Goal: Find specific page/section: Find specific page/section

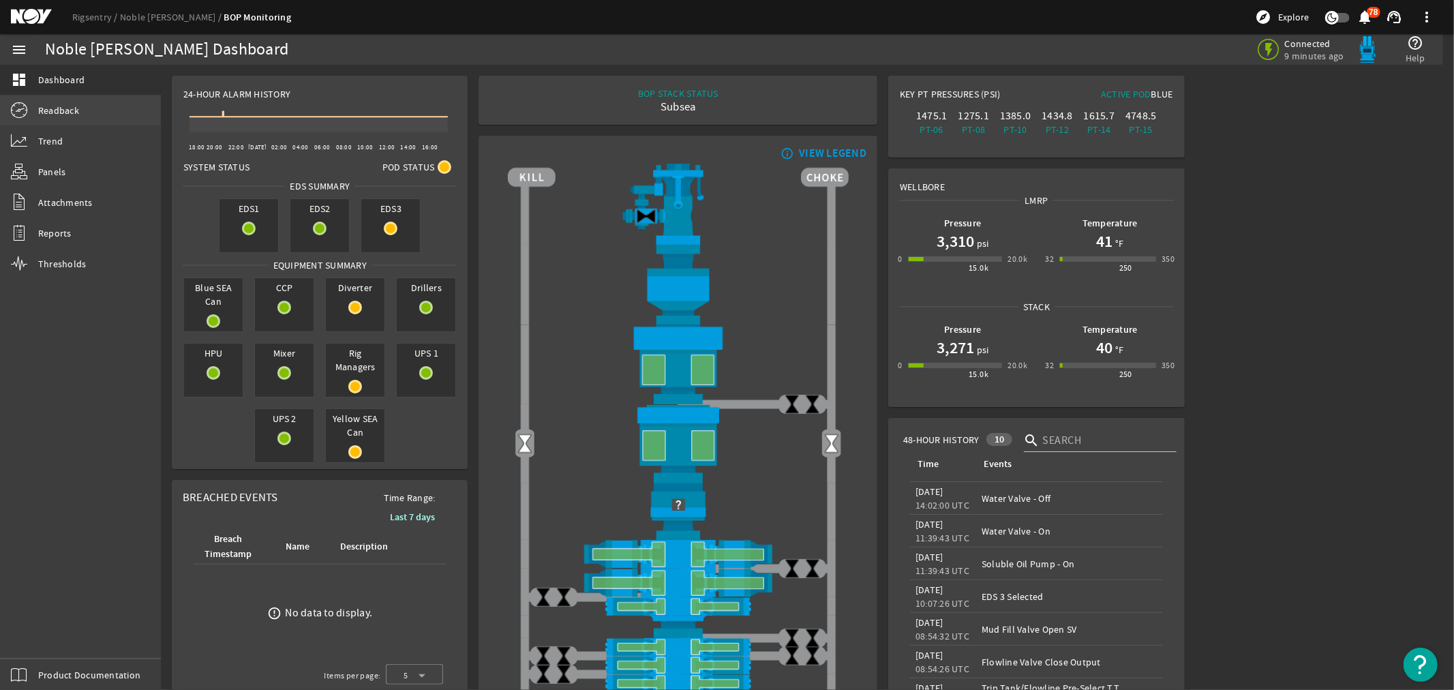
click at [63, 106] on span "Readback" at bounding box center [58, 111] width 41 height 14
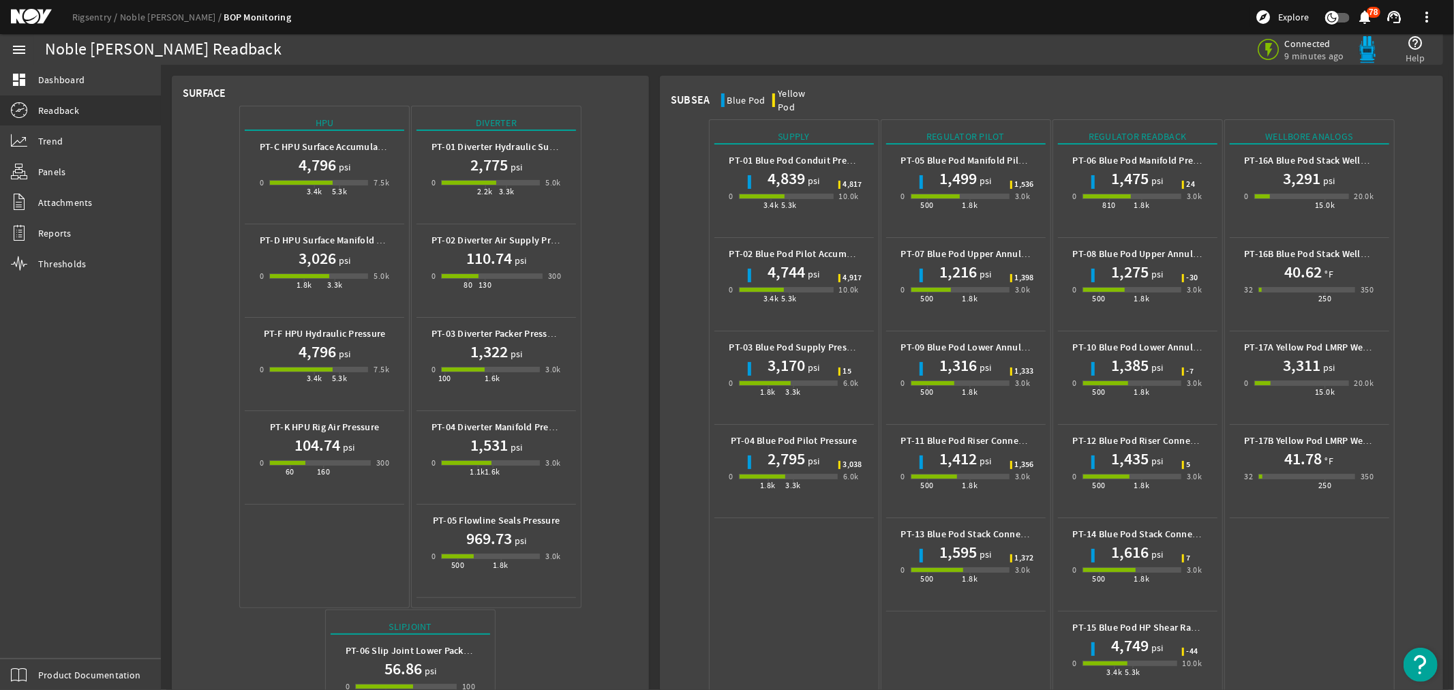
scroll to position [539, 0]
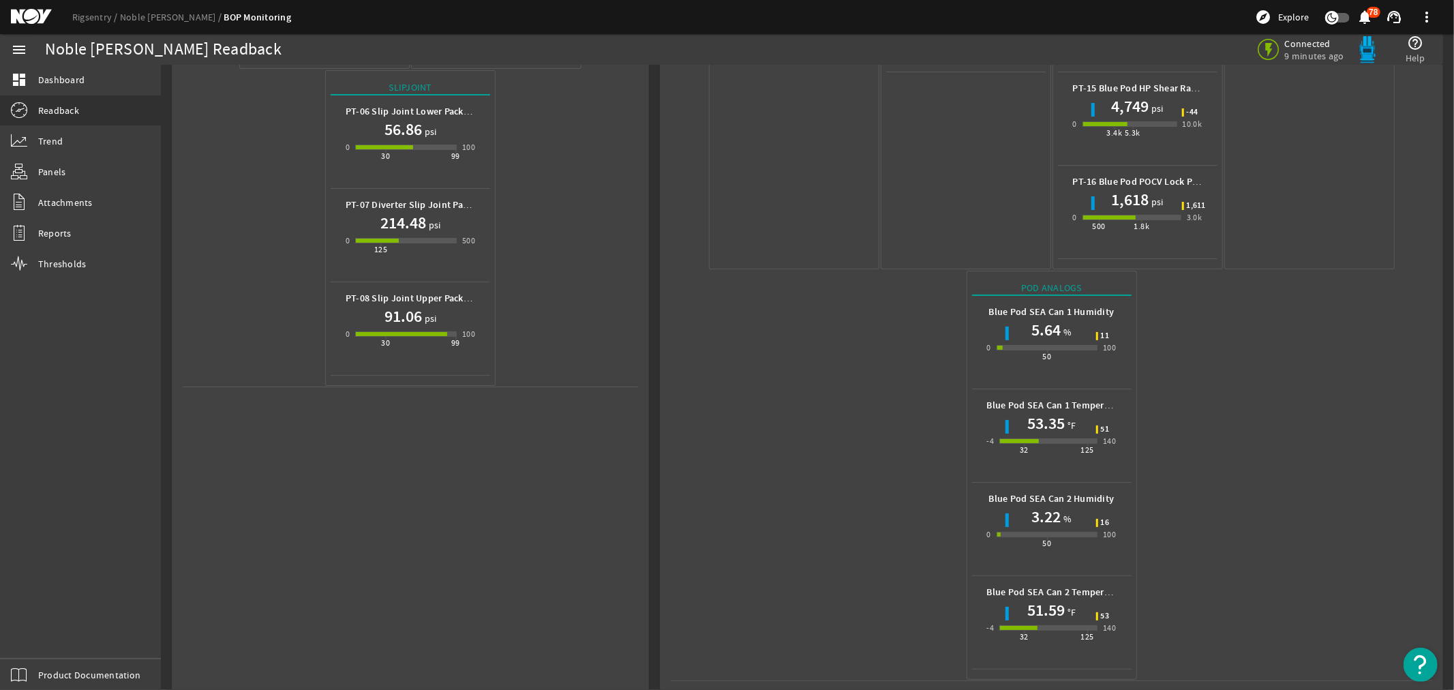
click at [28, 14] on mat-icon at bounding box center [41, 17] width 61 height 16
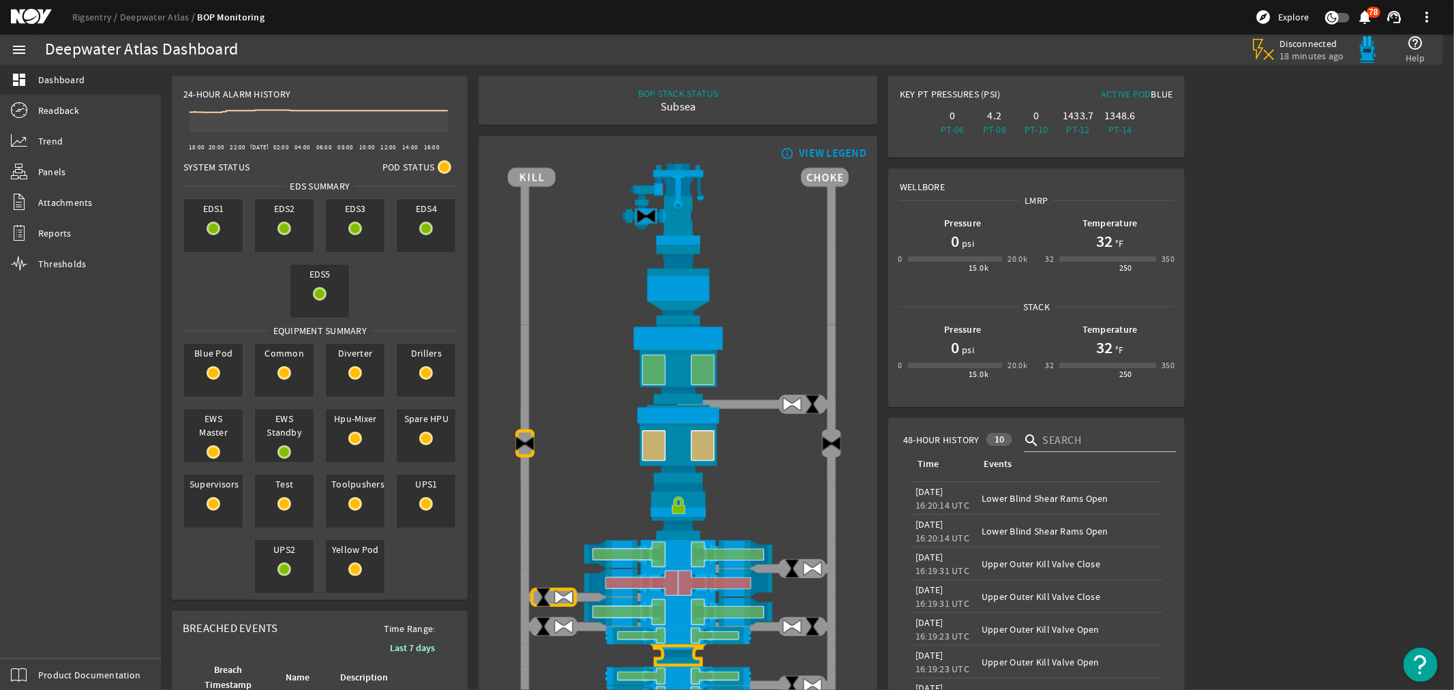
click at [19, 12] on mat-icon at bounding box center [41, 17] width 61 height 16
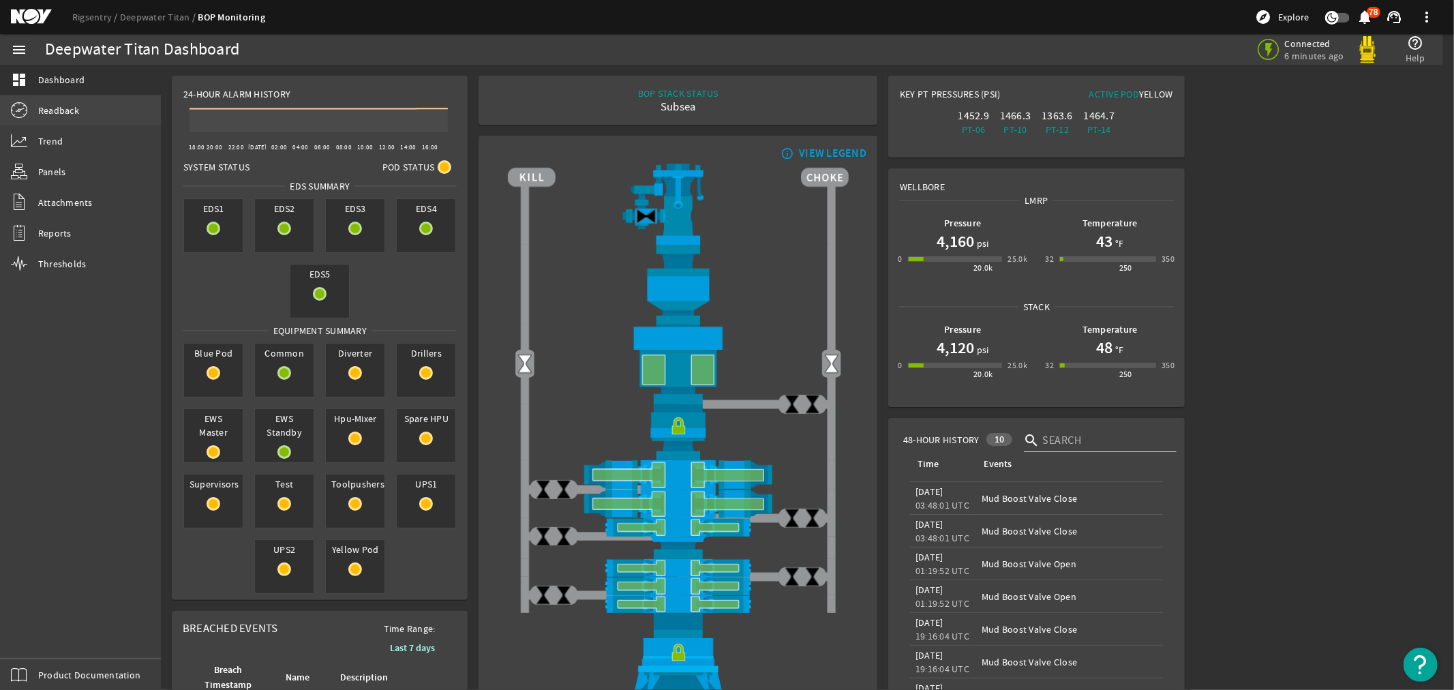
click at [52, 110] on span "Readback" at bounding box center [58, 111] width 41 height 14
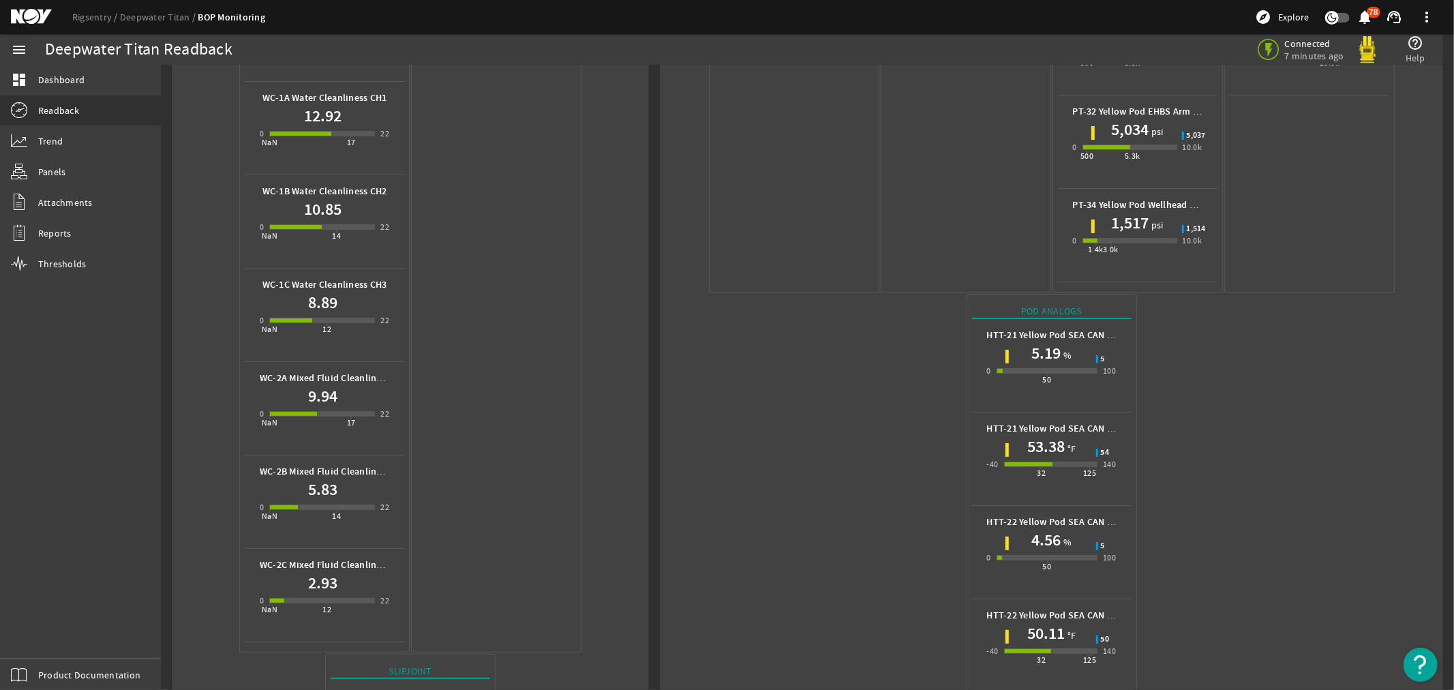
scroll to position [948, 0]
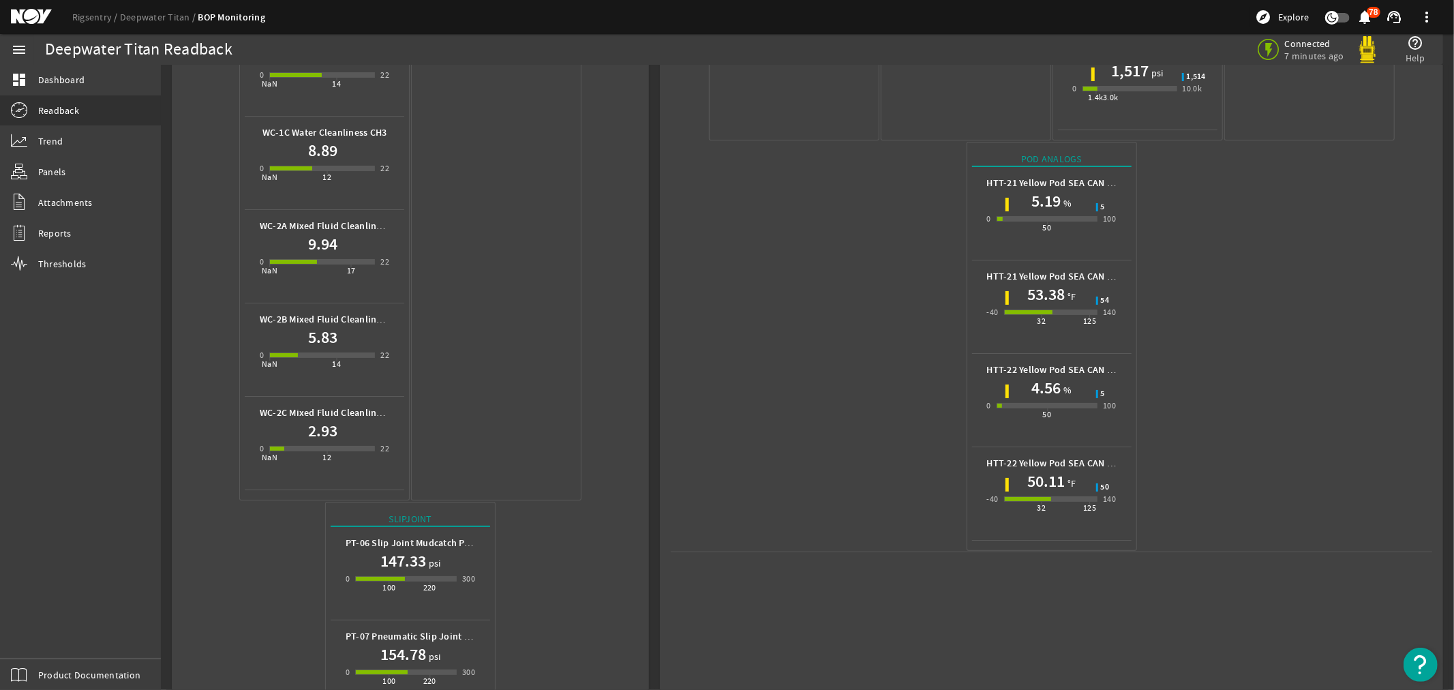
click at [32, 15] on mat-icon at bounding box center [41, 17] width 61 height 16
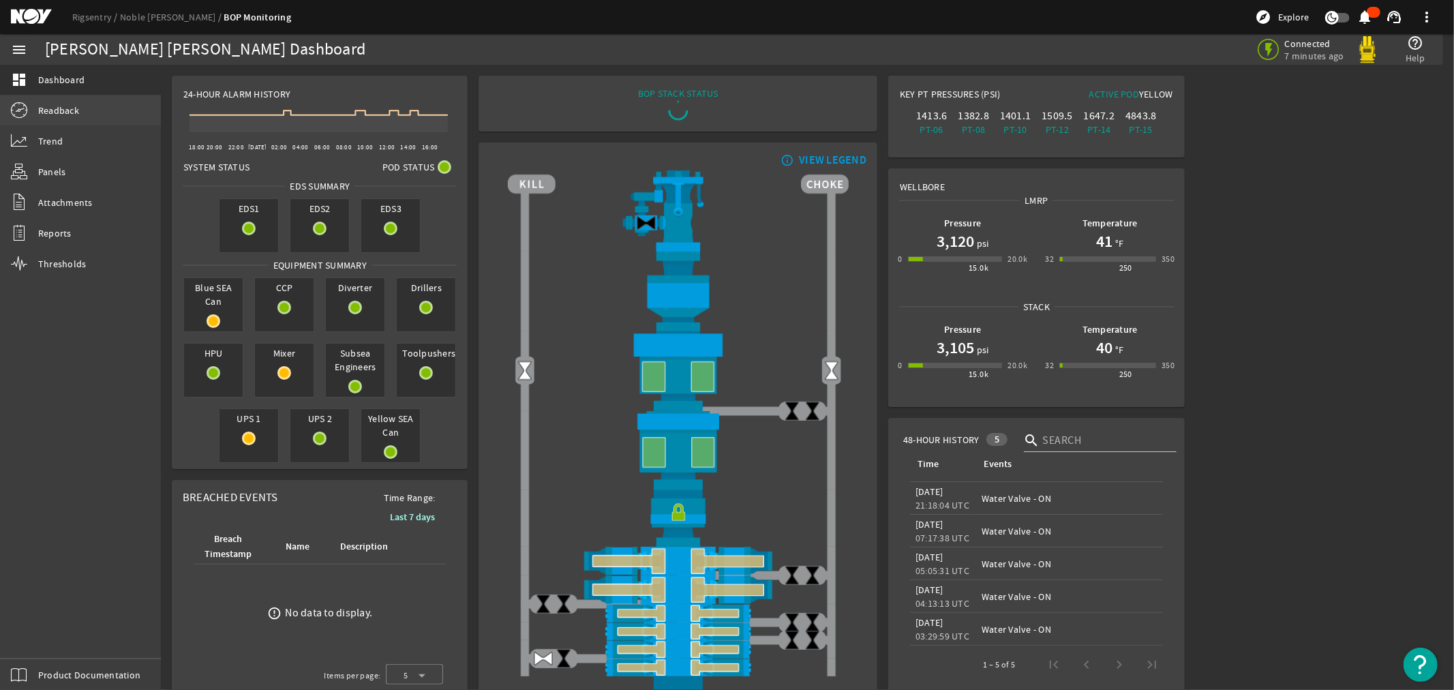
click at [56, 108] on span "Readback" at bounding box center [58, 111] width 41 height 14
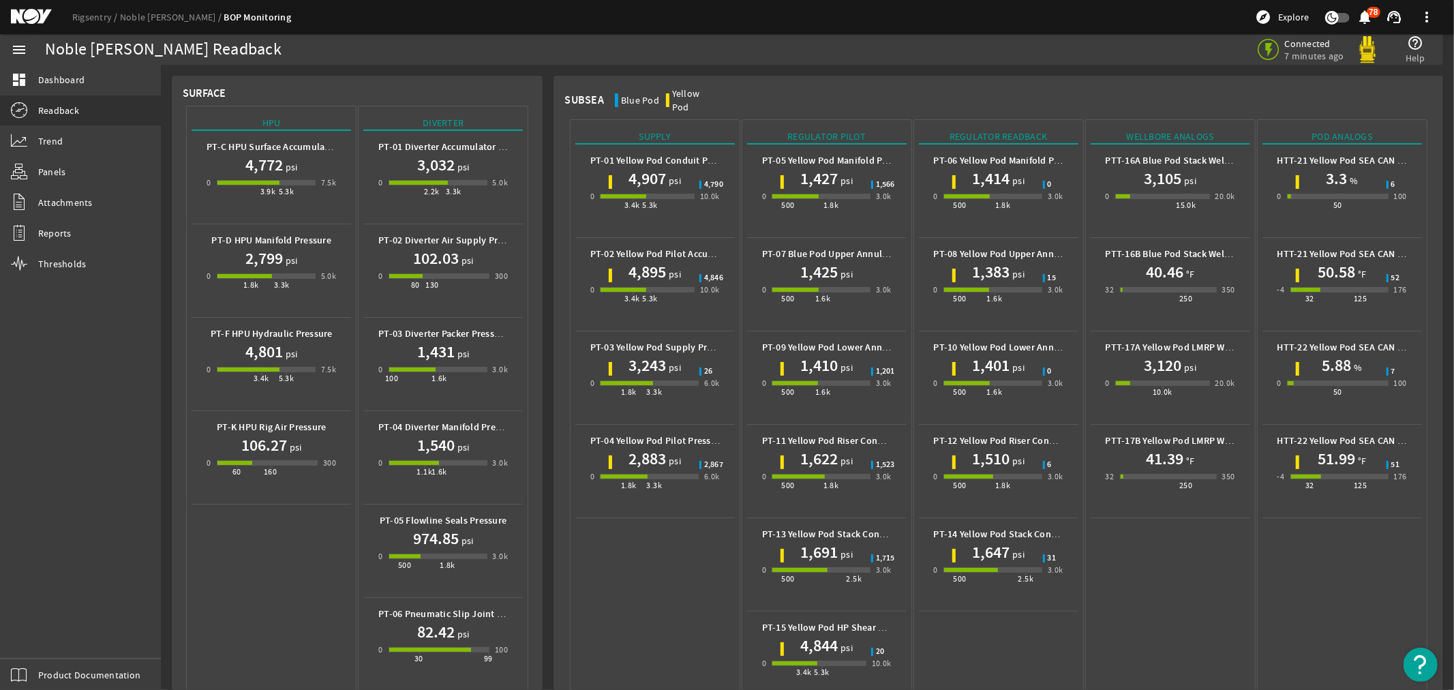
click at [31, 12] on mat-icon at bounding box center [41, 17] width 61 height 16
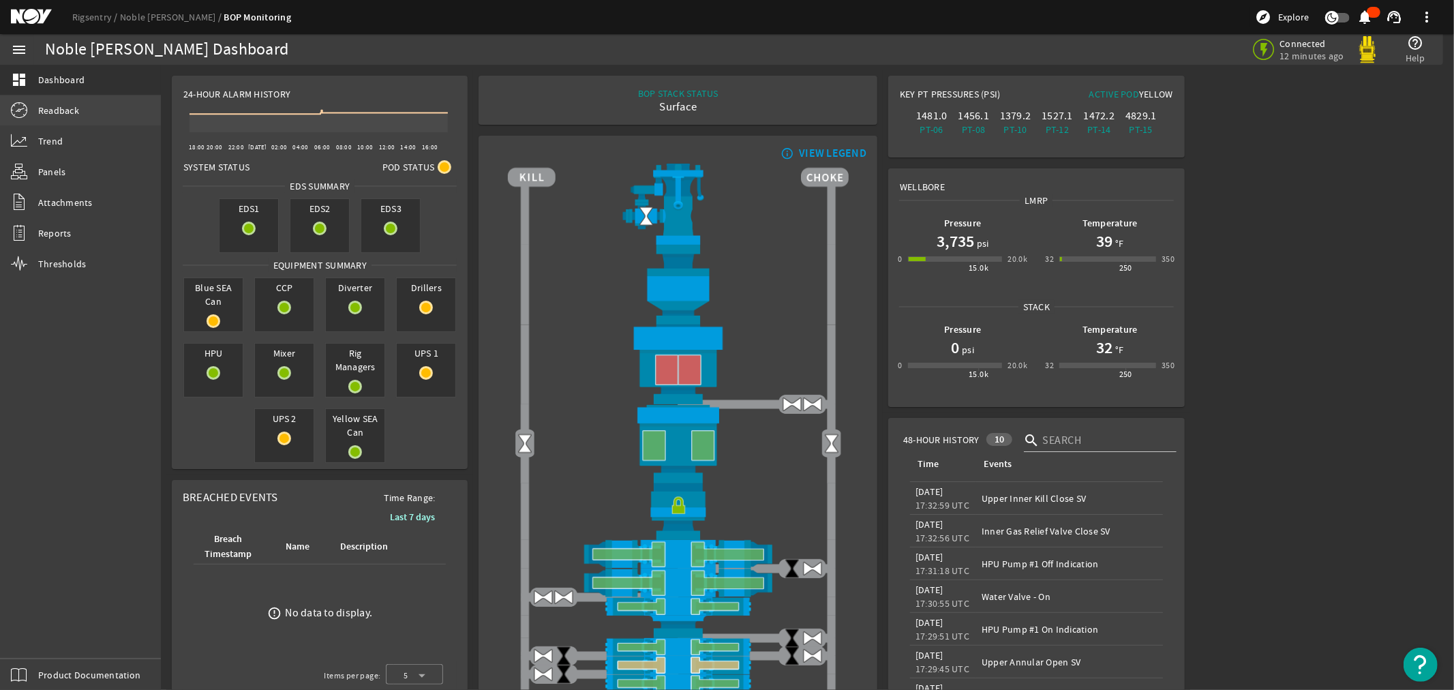
click at [51, 113] on span "Readback" at bounding box center [58, 111] width 41 height 14
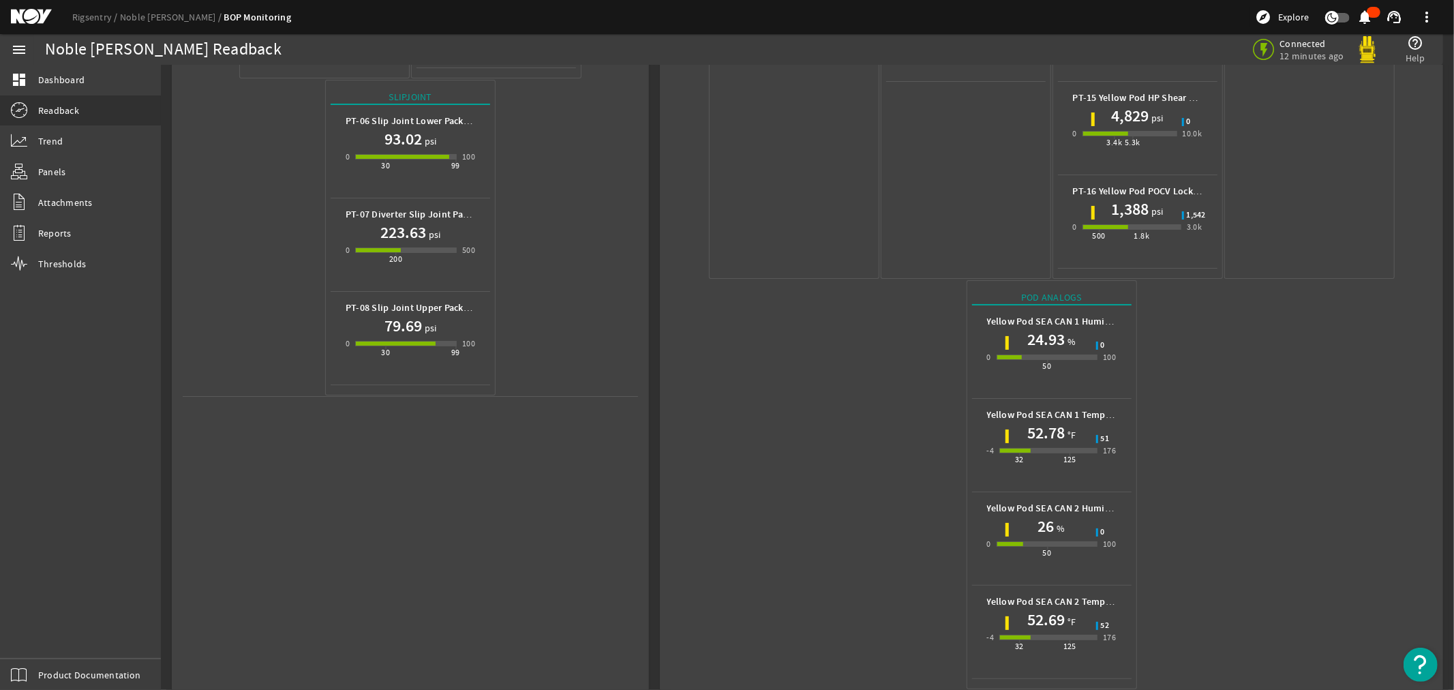
scroll to position [539, 0]
